Goal: Information Seeking & Learning: Learn about a topic

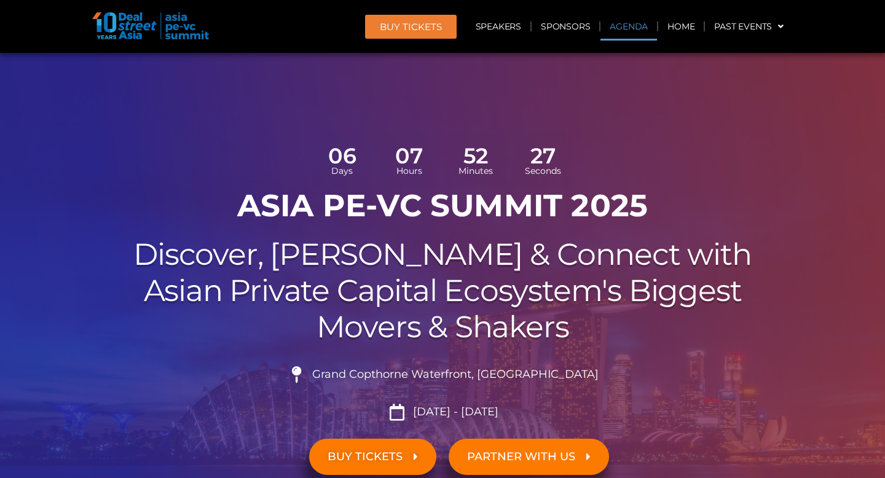
click at [604, 35] on link "Agenda" at bounding box center [628, 26] width 57 height 28
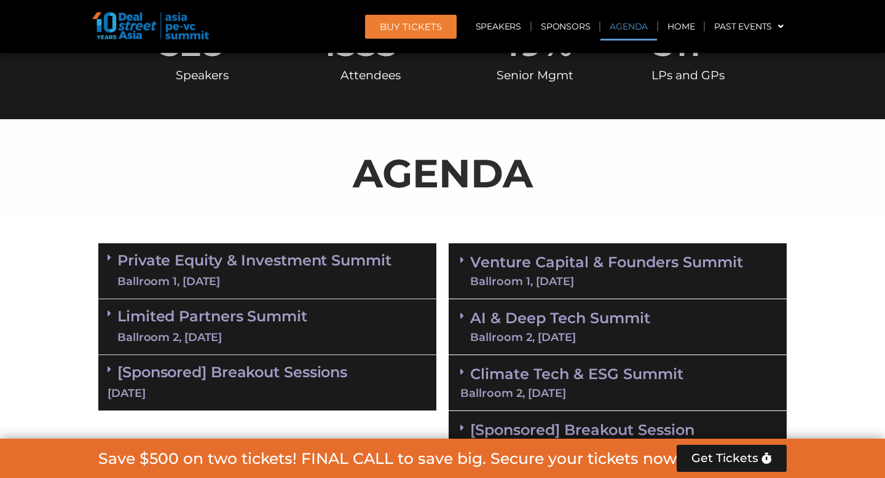
scroll to position [708, 0]
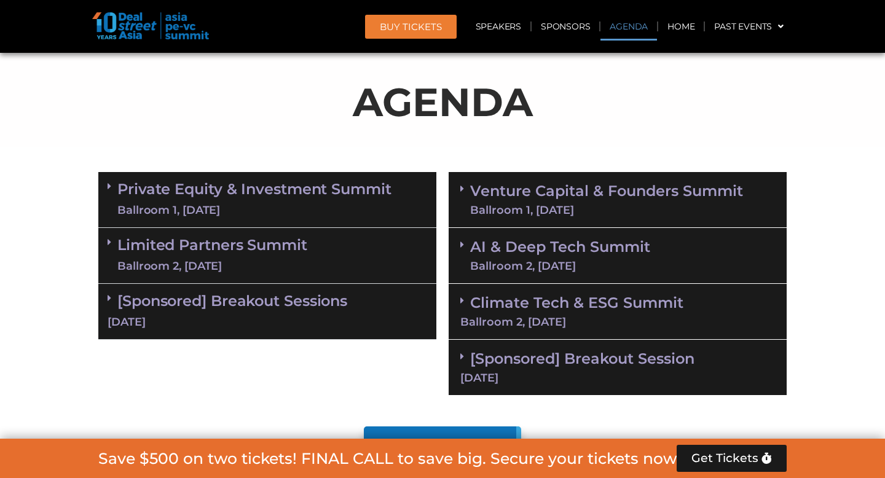
click at [533, 195] on link "Venture Capital & Founders​ Summit Ballroom 1, [DATE]" at bounding box center [606, 200] width 273 height 32
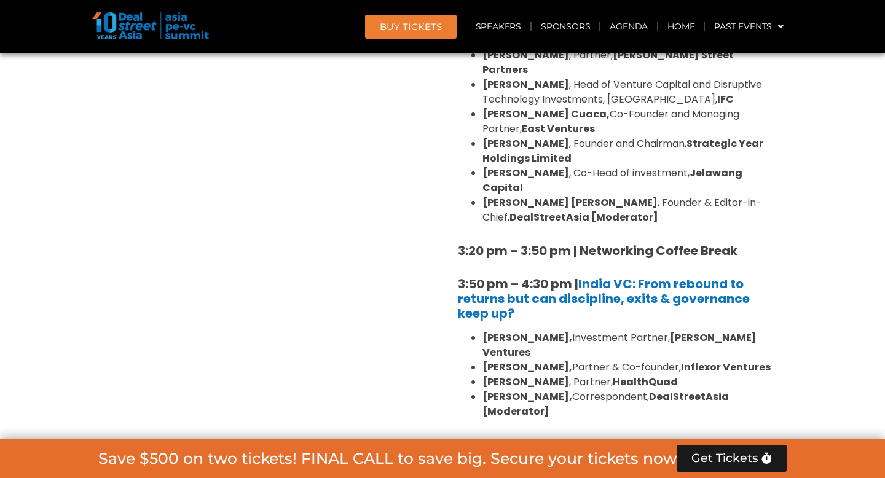
scroll to position [1886, 0]
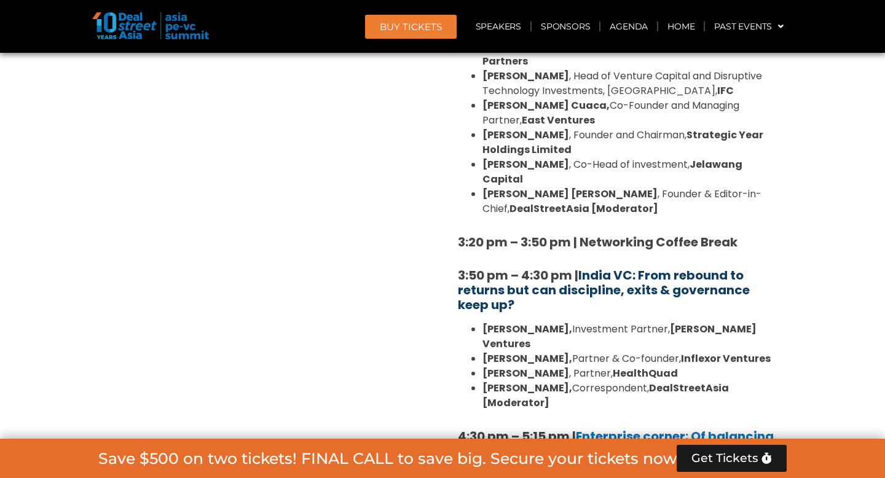
click at [618, 267] on link "India VC: From rebound to returns but can discipline, exits & governance keep u…" at bounding box center [604, 290] width 292 height 47
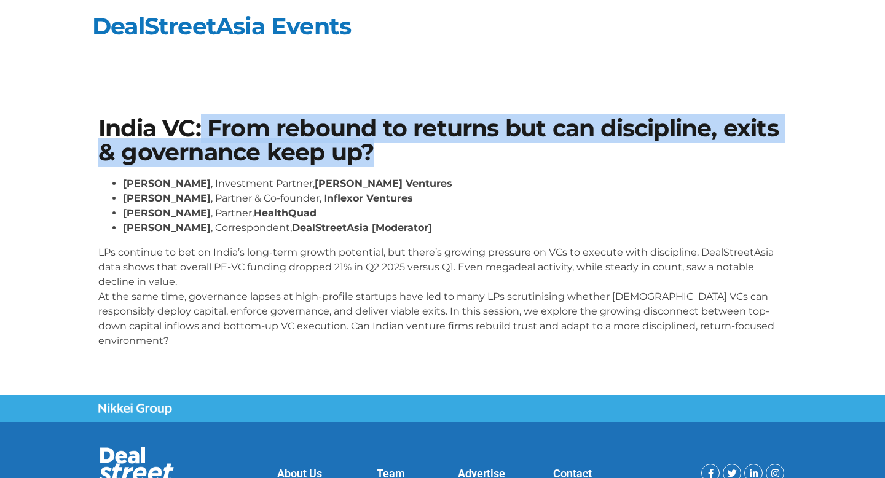
drag, startPoint x: 200, startPoint y: 120, endPoint x: 219, endPoint y: 171, distance: 54.8
click at [219, 171] on div "India VC: From rebound to returns but can discipline, exits & governance keep u…" at bounding box center [442, 238] width 700 height 254
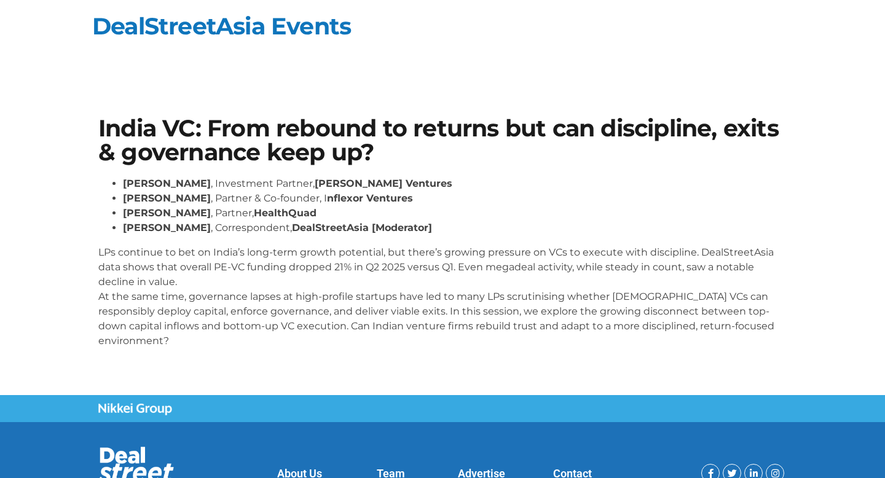
click at [167, 288] on p "LPs continue to bet on India’s long-term growth potential, but there’s growing …" at bounding box center [442, 296] width 688 height 103
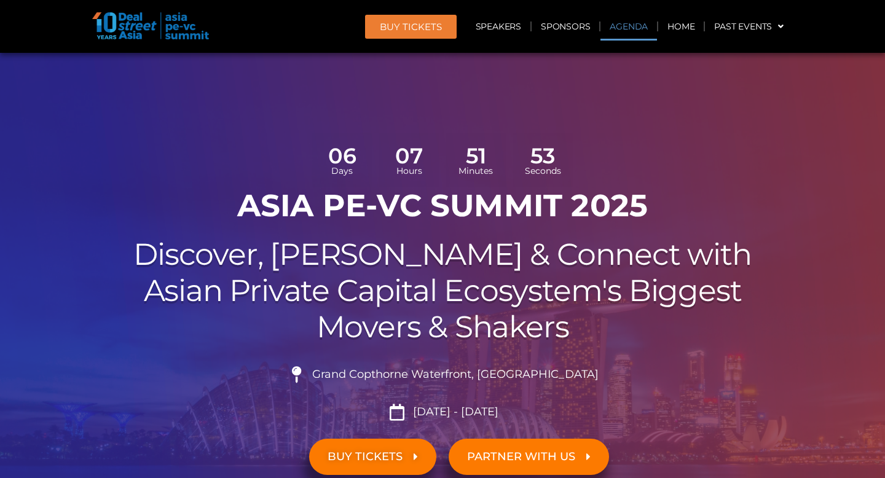
click at [630, 23] on link "Agenda" at bounding box center [628, 26] width 57 height 28
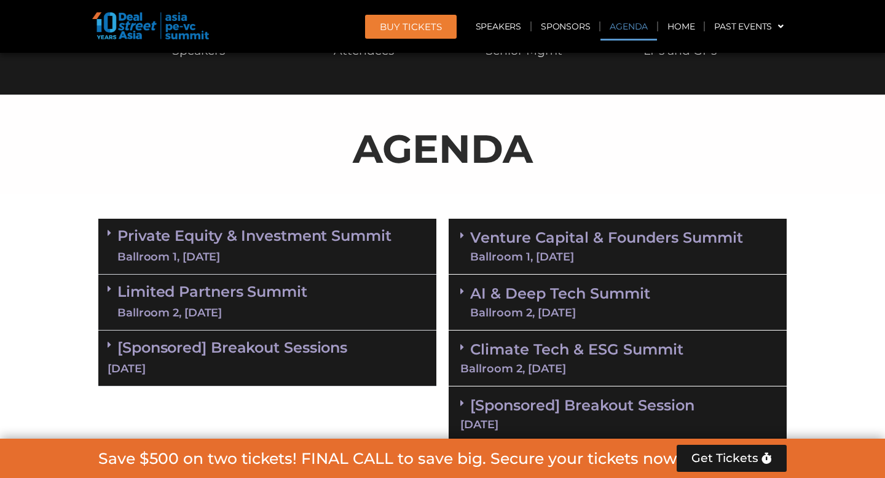
scroll to position [708, 0]
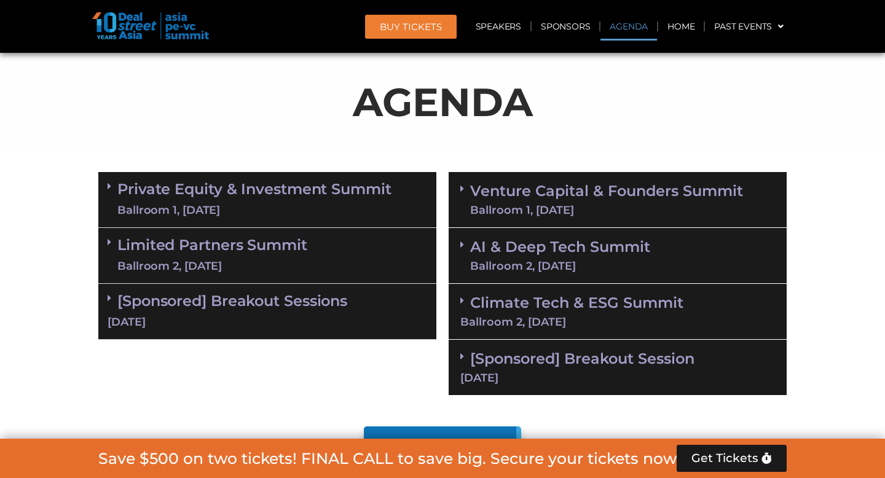
click at [229, 200] on link "Private Equity & Investment Summit Ballroom 1, 10 Sept" at bounding box center [254, 199] width 274 height 37
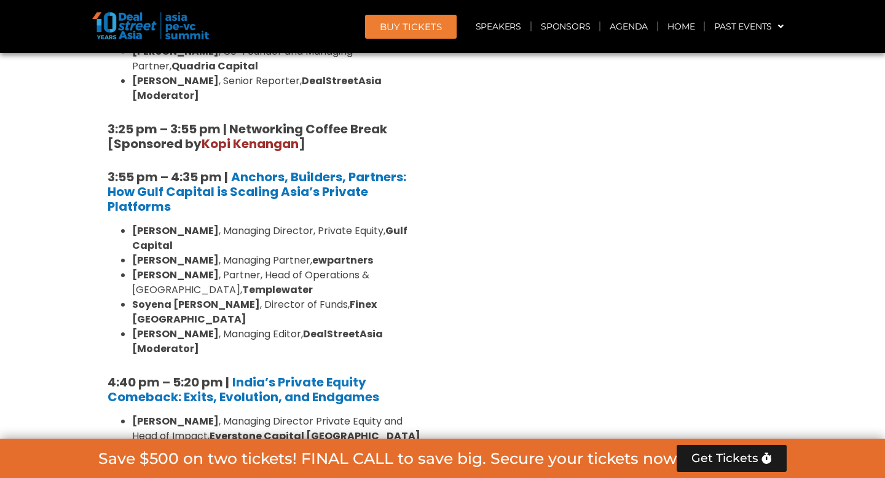
scroll to position [2226, 0]
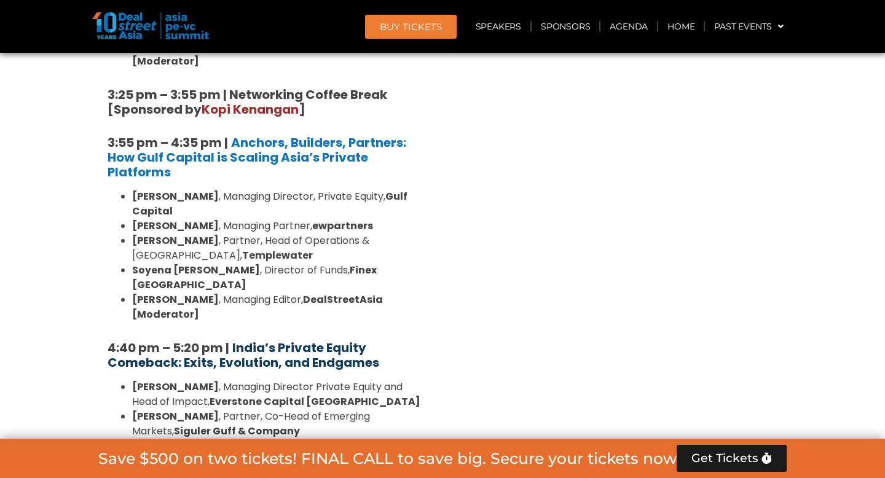
click at [243, 339] on strong "India’s Private Equity Comeback: Exits, Evolution, and Endgames" at bounding box center [244, 355] width 272 height 32
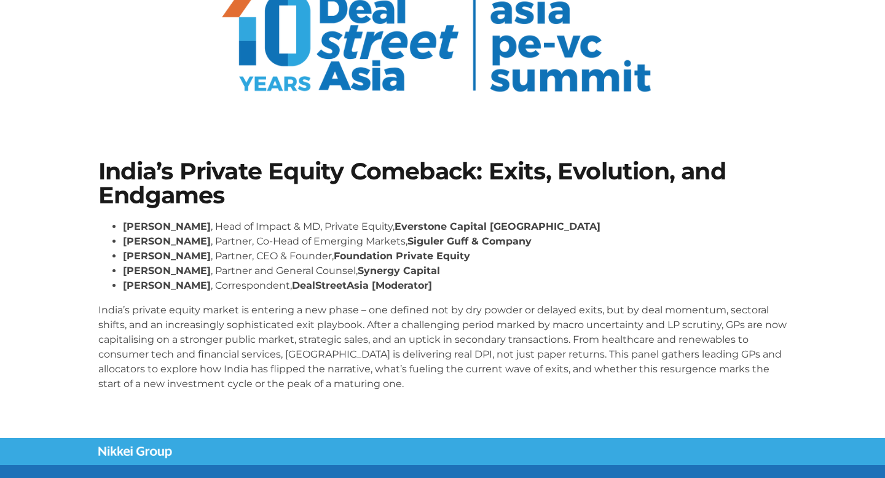
scroll to position [101, 0]
